Goal: Use online tool/utility: Utilize a website feature to perform a specific function

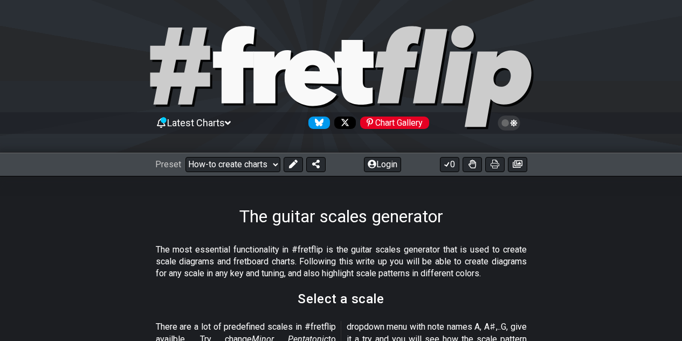
select select "New Scale"
drag, startPoint x: 193, startPoint y: 121, endPoint x: 94, endPoint y: 235, distance: 151.4
drag, startPoint x: 235, startPoint y: 163, endPoint x: 135, endPoint y: 203, distance: 108.2
click at [135, 203] on div "The guitar scales generator" at bounding box center [341, 201] width 682 height 51
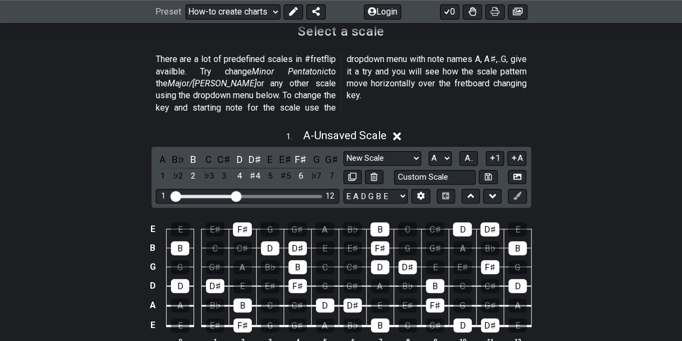
scroll to position [298, 0]
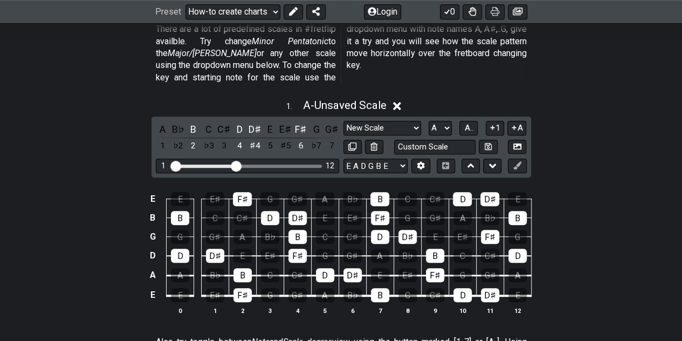
drag, startPoint x: 328, startPoint y: 89, endPoint x: 631, endPoint y: 133, distance: 305.9
click at [631, 133] on div "1 . A - Unsaved Scale A B♭ B C C♯ D D♯ E E♯ F♯ G G♯ 1 ♭2 2 ♭3 3 4 ♯4 5 ♯5 6 ♭7 …" at bounding box center [341, 210] width 682 height 237
click at [608, 105] on div "1 . A - Unsaved Scale A B♭ B C C♯ D D♯ E E♯ F♯ G G♯ 1 ♭2 2 ♭3 3 4 ♯4 5 ♯5 6 ♭7 …" at bounding box center [341, 210] width 682 height 237
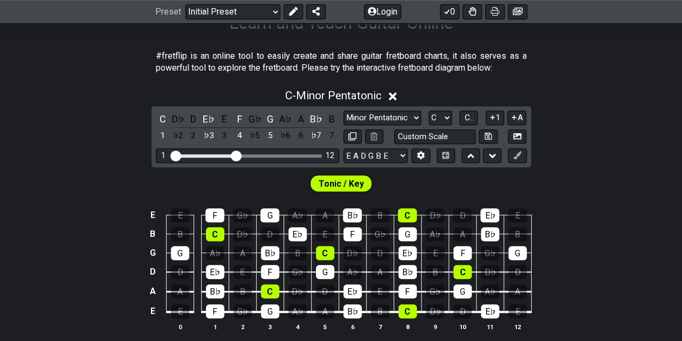
scroll to position [197, 0]
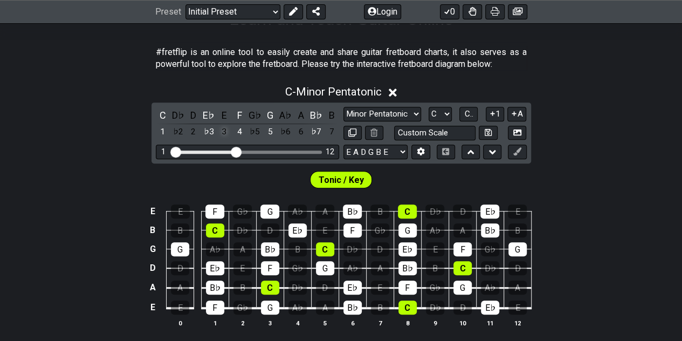
click at [223, 131] on div "3" at bounding box center [224, 132] width 14 height 15
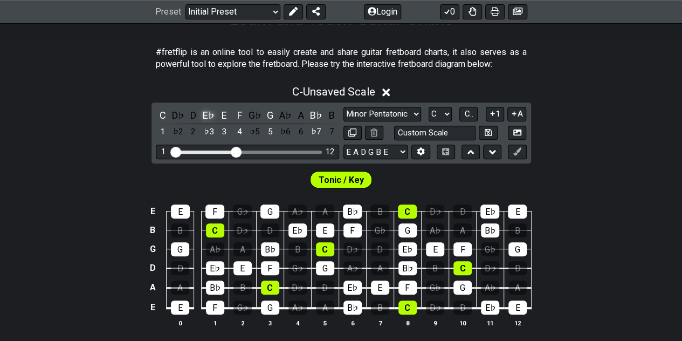
click at [208, 114] on div "E♭" at bounding box center [209, 115] width 14 height 15
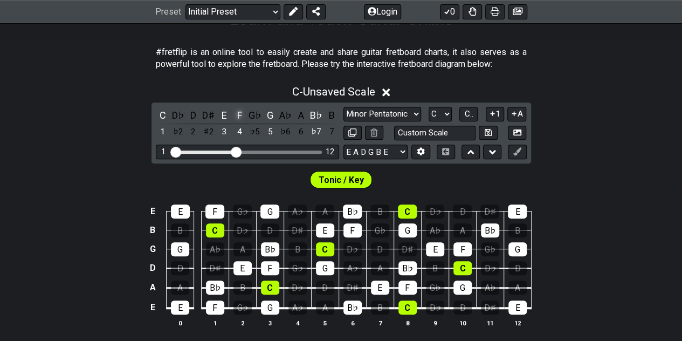
click at [240, 114] on div "F" at bounding box center [240, 115] width 14 height 15
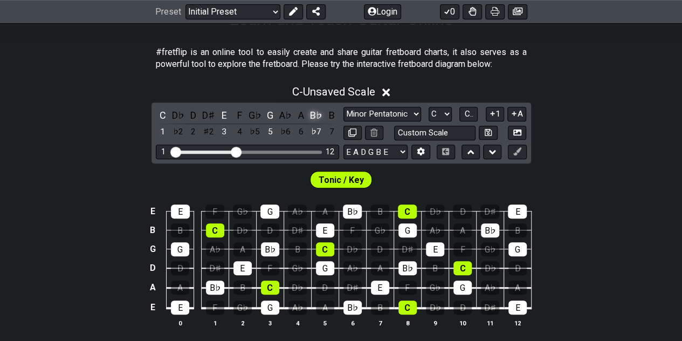
click at [320, 114] on div "B♭" at bounding box center [317, 115] width 14 height 15
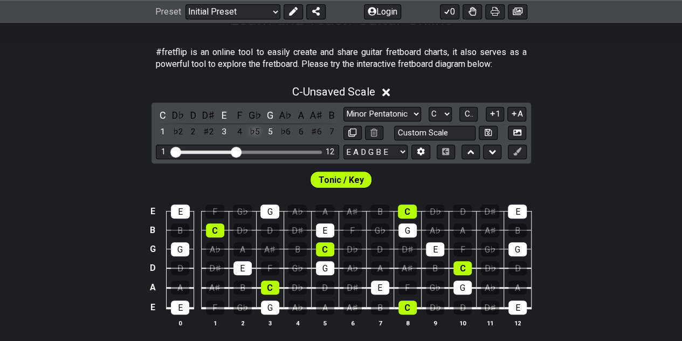
click at [255, 131] on div "♭5" at bounding box center [255, 132] width 14 height 15
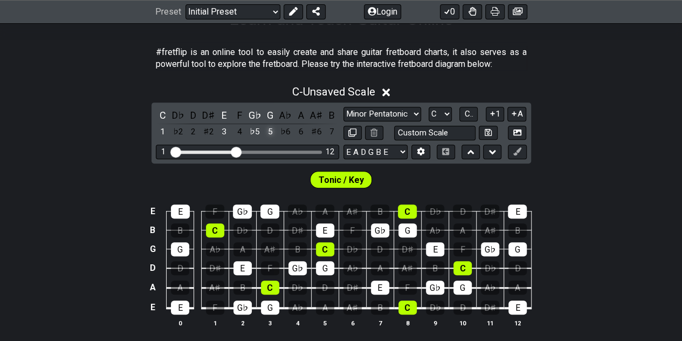
click at [272, 131] on div "5" at bounding box center [270, 132] width 14 height 15
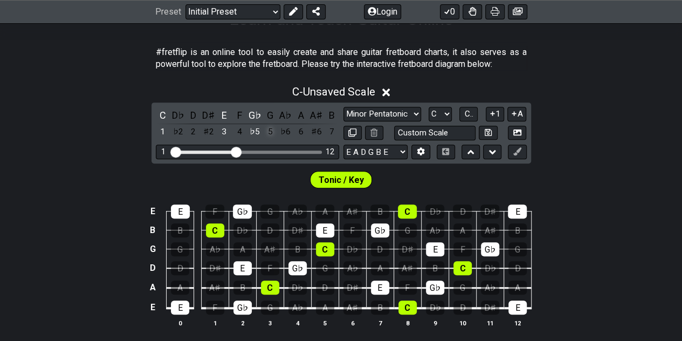
click at [271, 131] on div "5" at bounding box center [270, 132] width 14 height 15
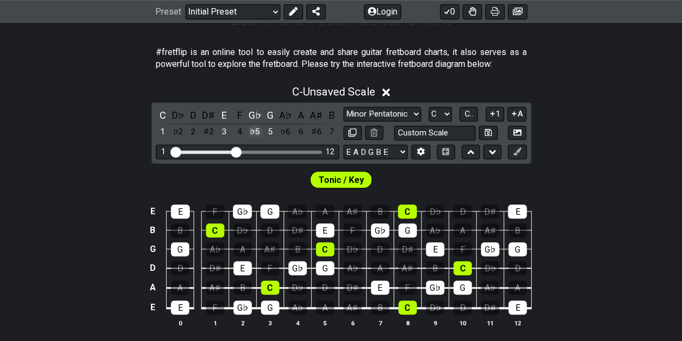
click at [254, 131] on div "♭5" at bounding box center [255, 132] width 14 height 15
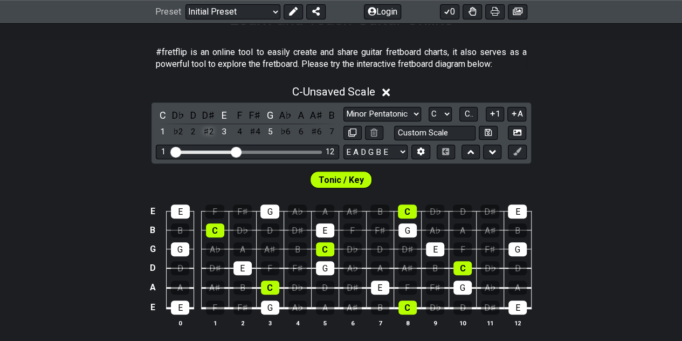
click at [209, 133] on div "♯2" at bounding box center [209, 132] width 14 height 15
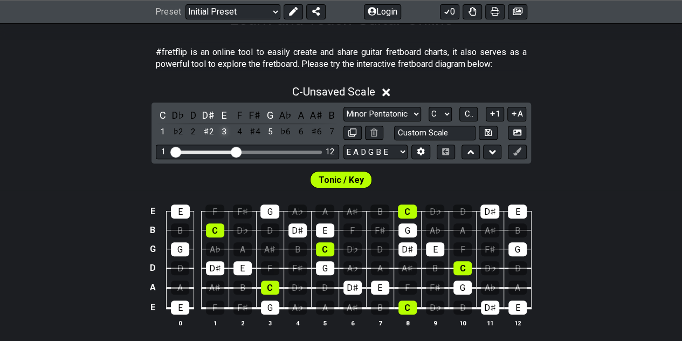
click at [226, 130] on div "3" at bounding box center [224, 132] width 14 height 15
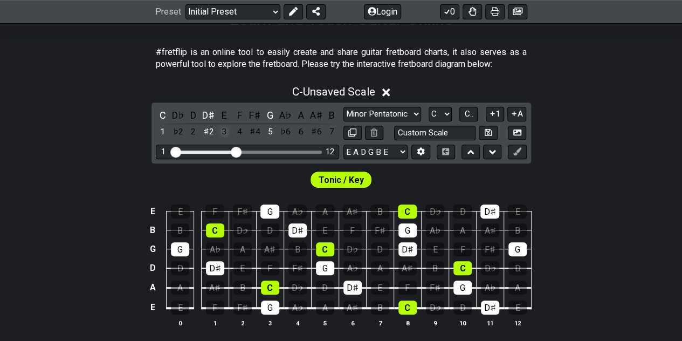
click at [226, 130] on div "3" at bounding box center [224, 132] width 14 height 15
